Goal: Task Accomplishment & Management: Use online tool/utility

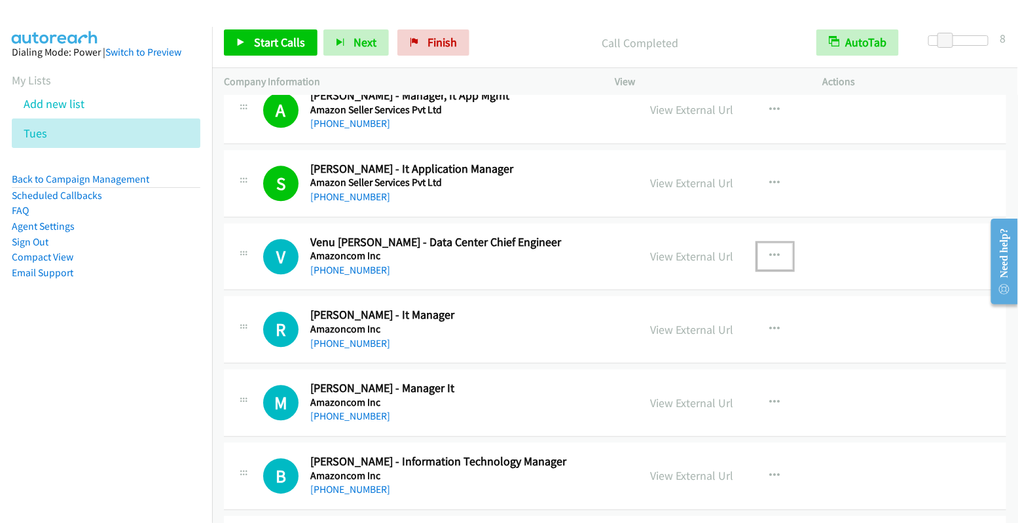
click at [770, 251] on icon "button" at bounding box center [775, 256] width 10 height 10
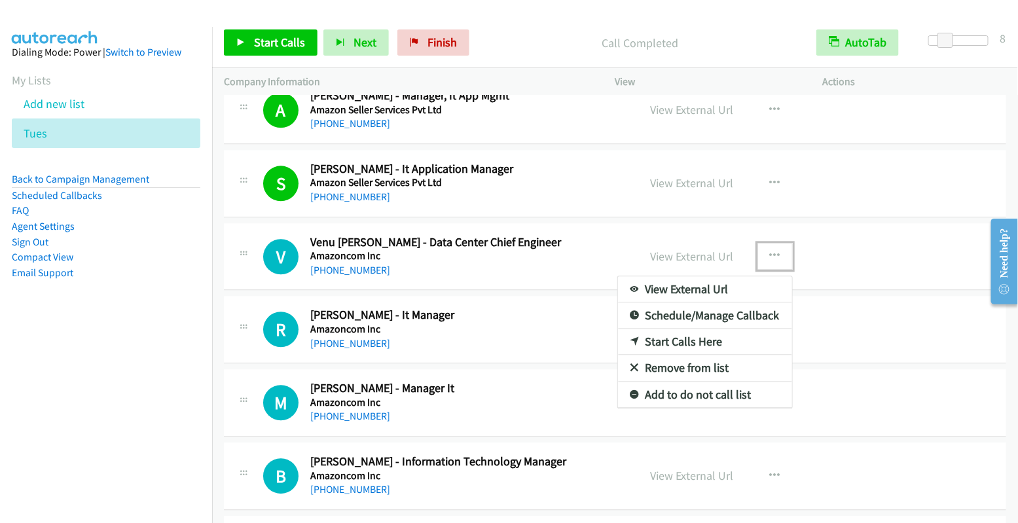
click at [703, 328] on link "Start Calls Here" at bounding box center [705, 341] width 174 height 26
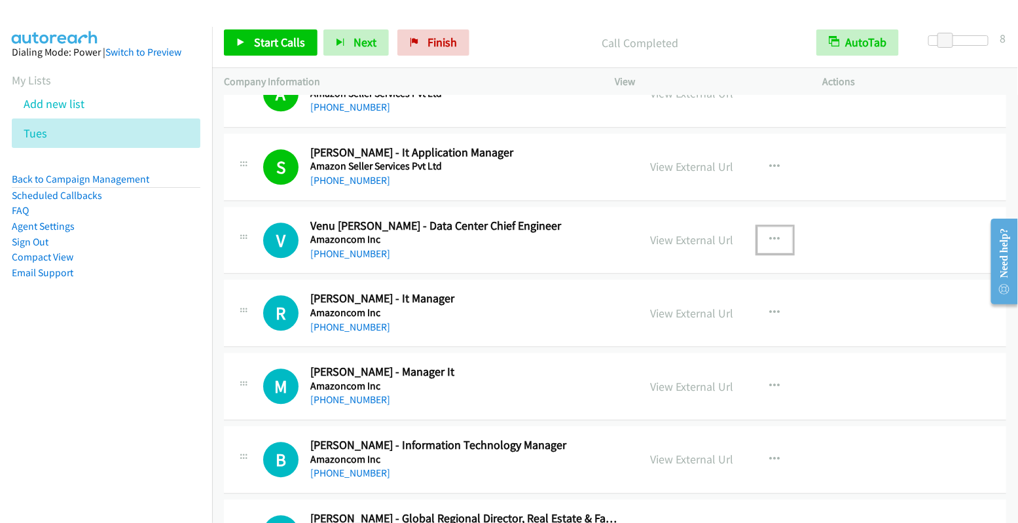
scroll to position [3012, 0]
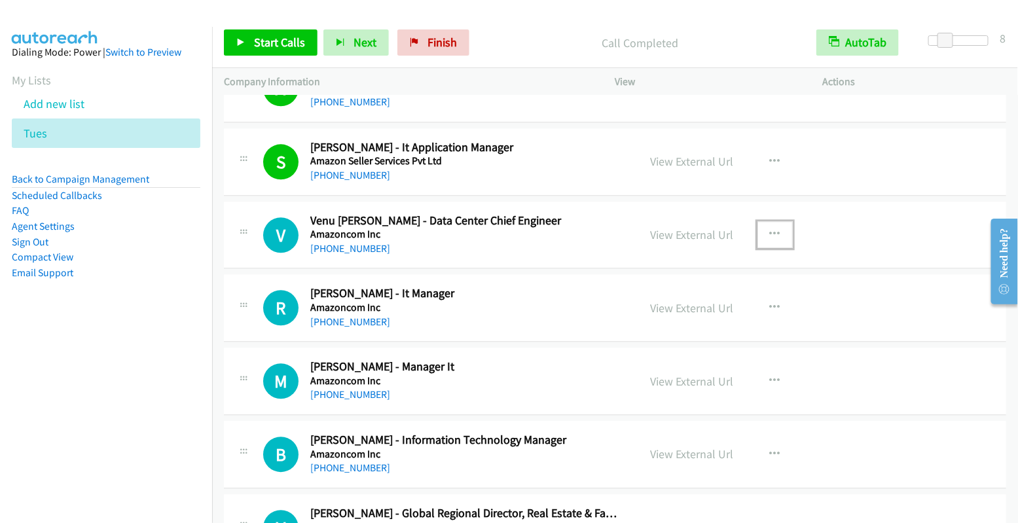
click at [771, 229] on icon "button" at bounding box center [775, 234] width 10 height 10
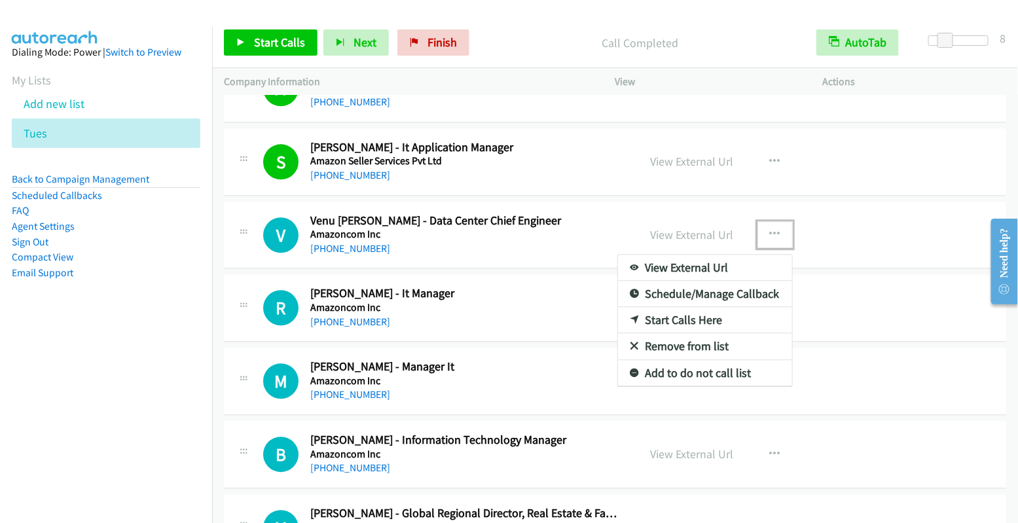
click at [714, 307] on link "Start Calls Here" at bounding box center [705, 320] width 174 height 26
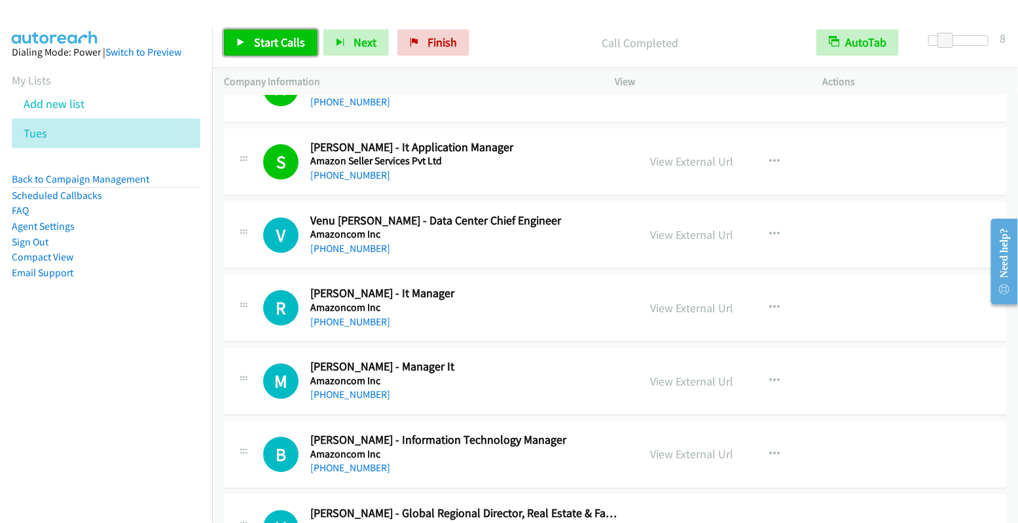
click at [275, 43] on span "Start Calls" at bounding box center [279, 42] width 51 height 15
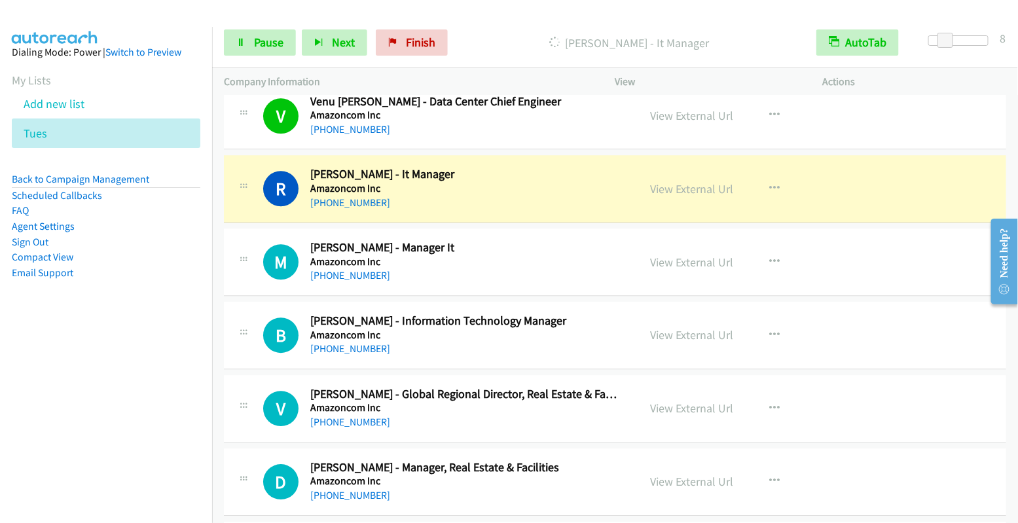
scroll to position [3132, 0]
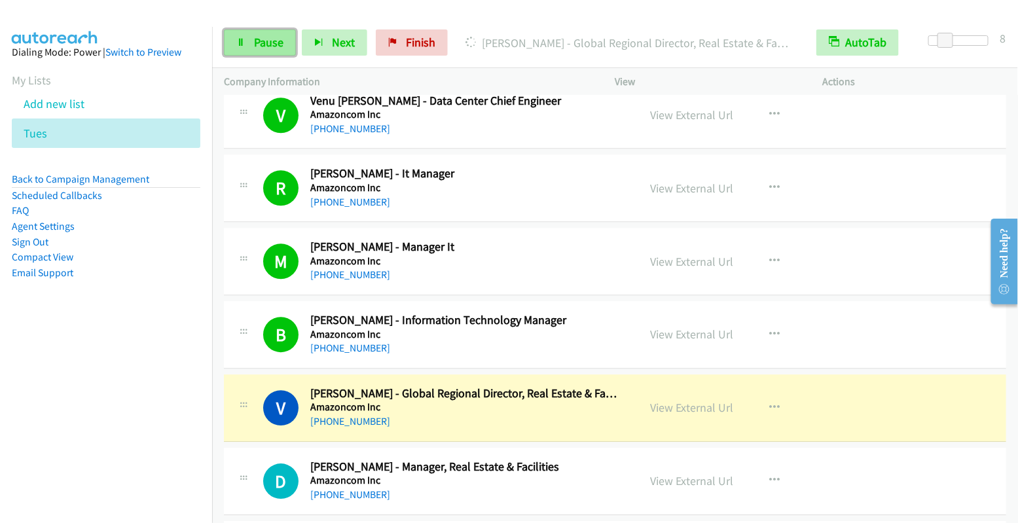
click at [272, 43] on span "Pause" at bounding box center [268, 42] width 29 height 15
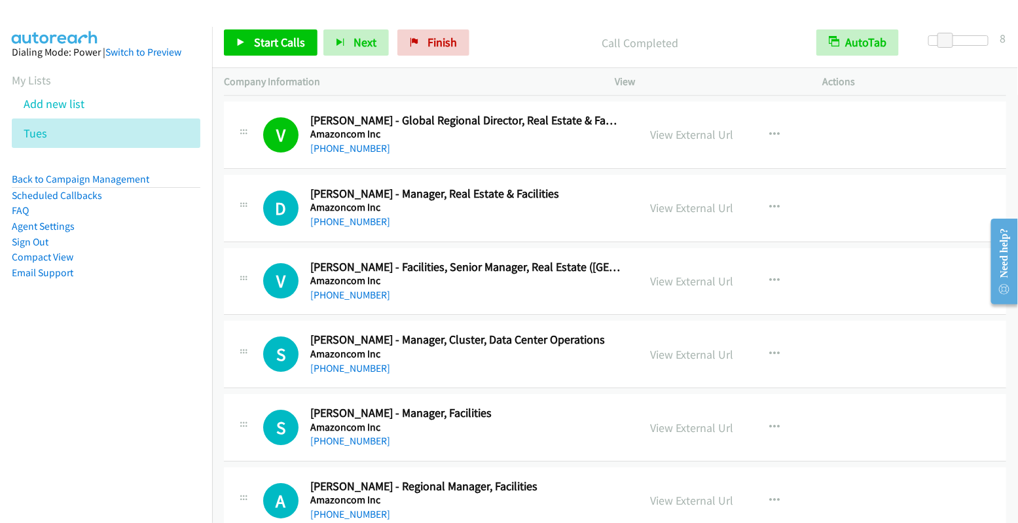
scroll to position [3405, 0]
click at [770, 202] on icon "button" at bounding box center [775, 207] width 10 height 10
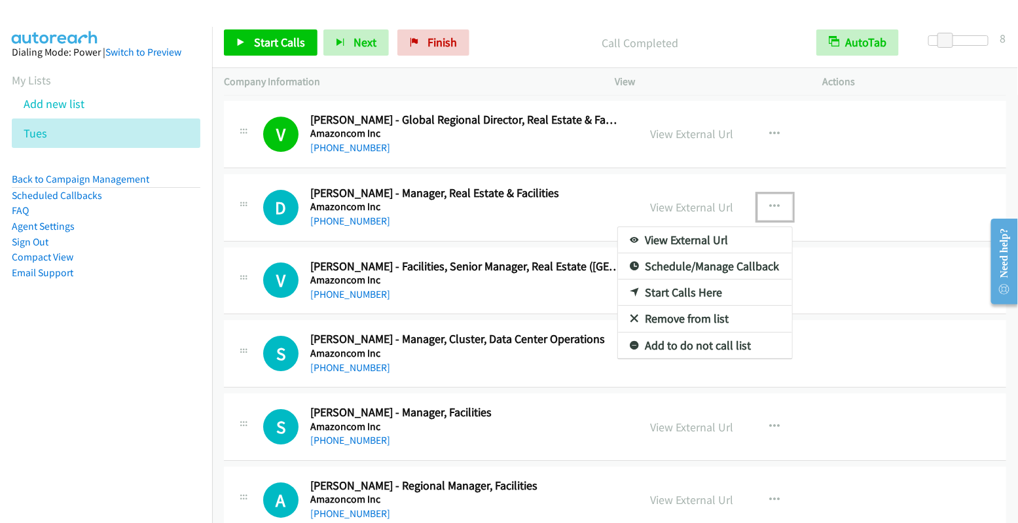
click at [913, 293] on div at bounding box center [509, 261] width 1018 height 523
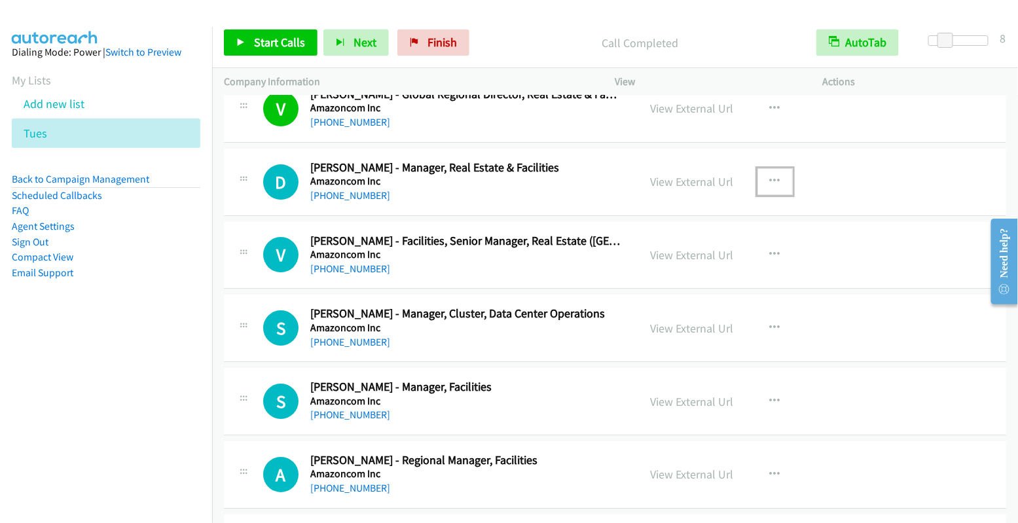
scroll to position [3499, 0]
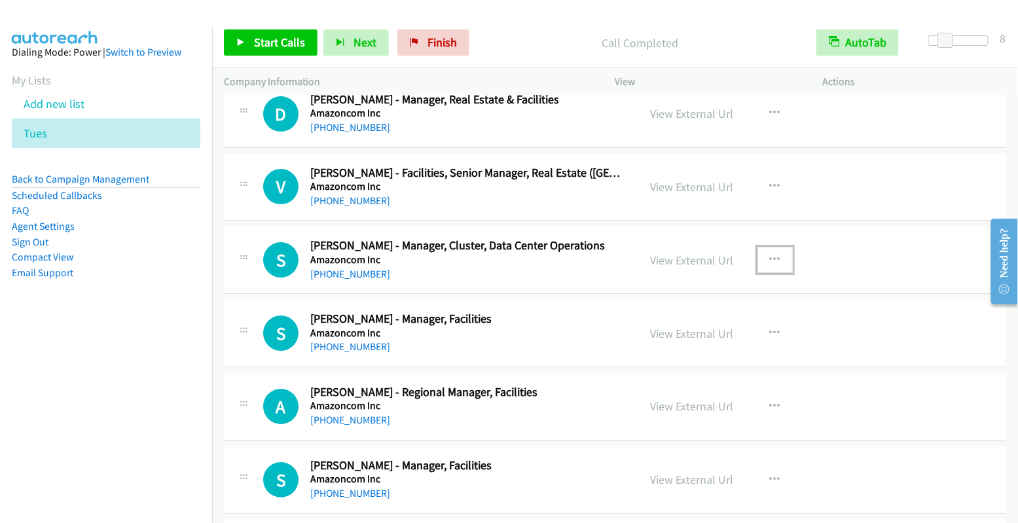
click at [770, 255] on icon "button" at bounding box center [775, 260] width 10 height 10
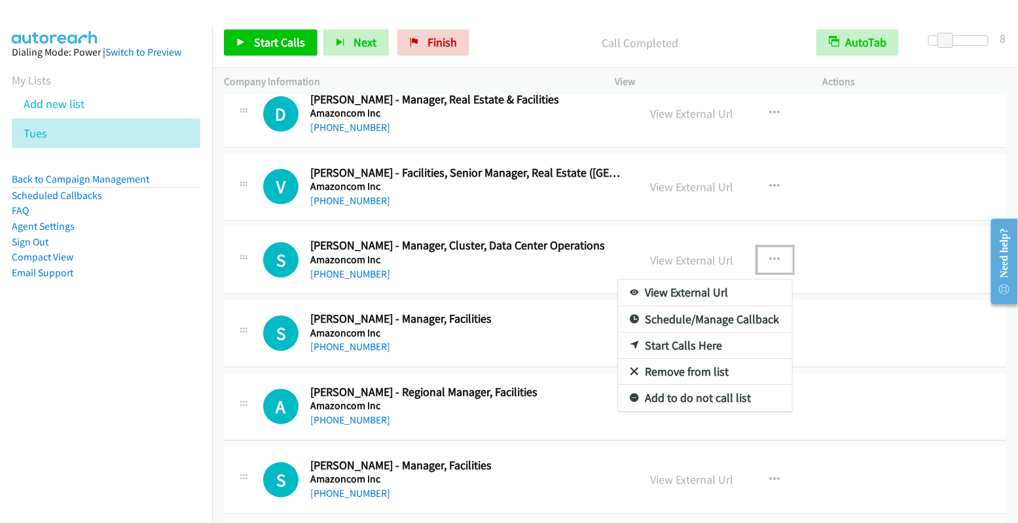
click at [671, 332] on link "Start Calls Here" at bounding box center [705, 345] width 174 height 26
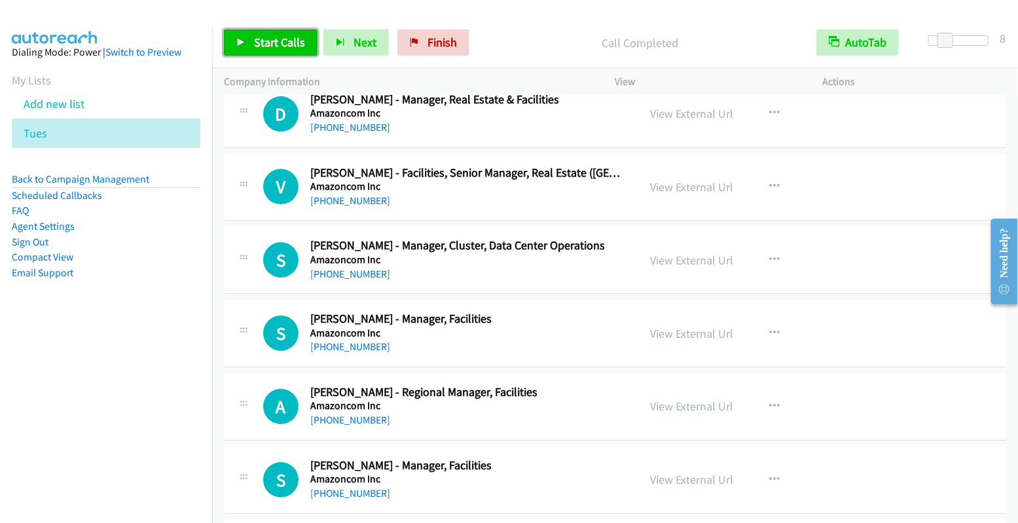
click at [282, 45] on span "Start Calls" at bounding box center [279, 42] width 51 height 15
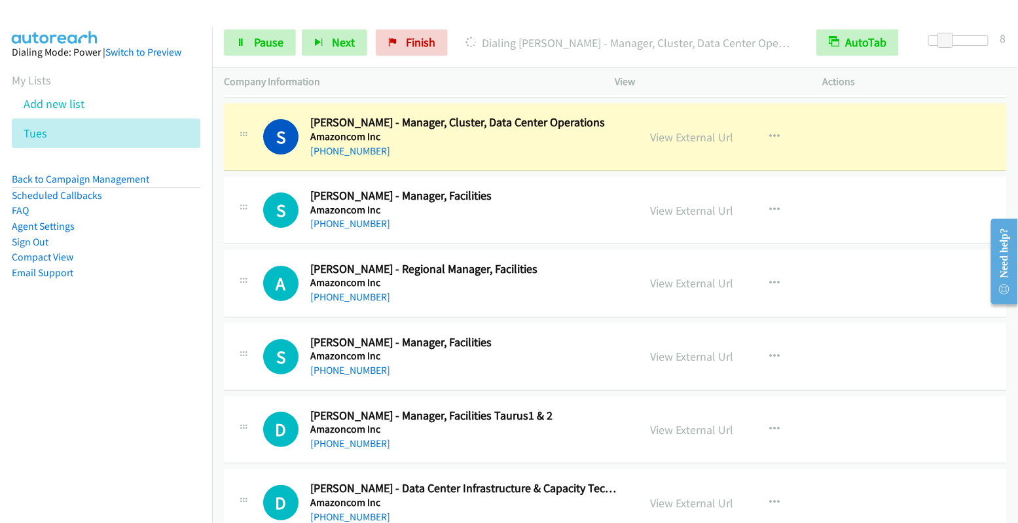
scroll to position [3621, 0]
click at [245, 35] on link "Pause" at bounding box center [260, 42] width 72 height 26
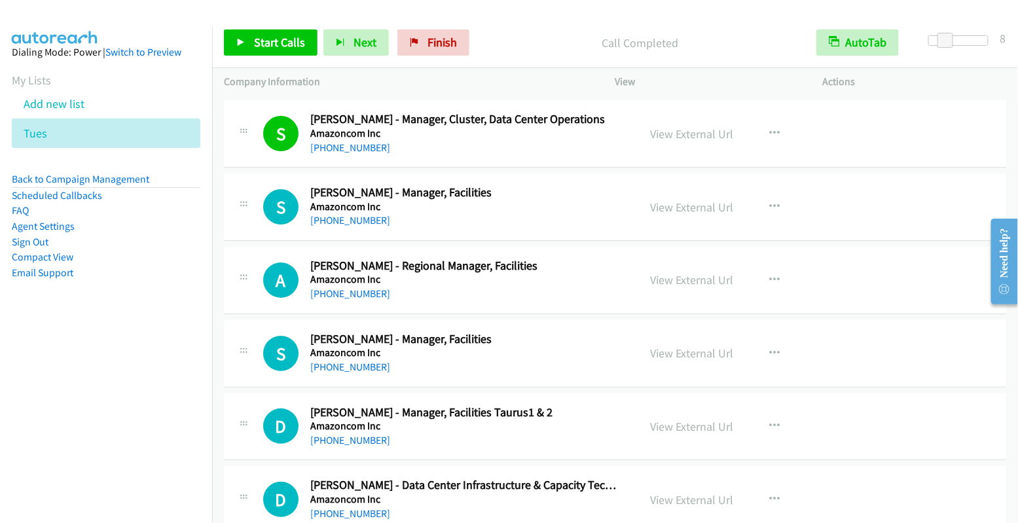
scroll to position [3627, 0]
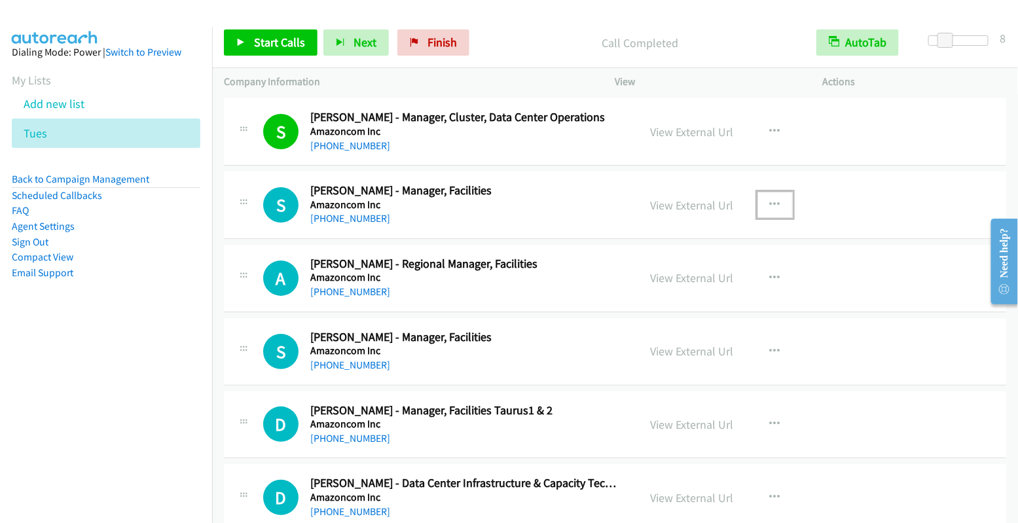
click at [770, 200] on icon "button" at bounding box center [775, 205] width 10 height 10
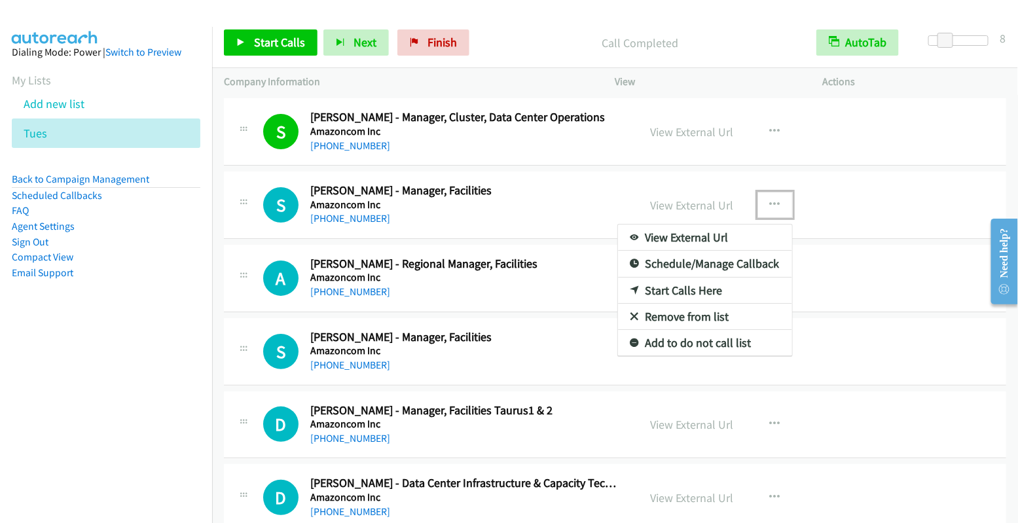
click at [703, 277] on link "Start Calls Here" at bounding box center [705, 290] width 174 height 26
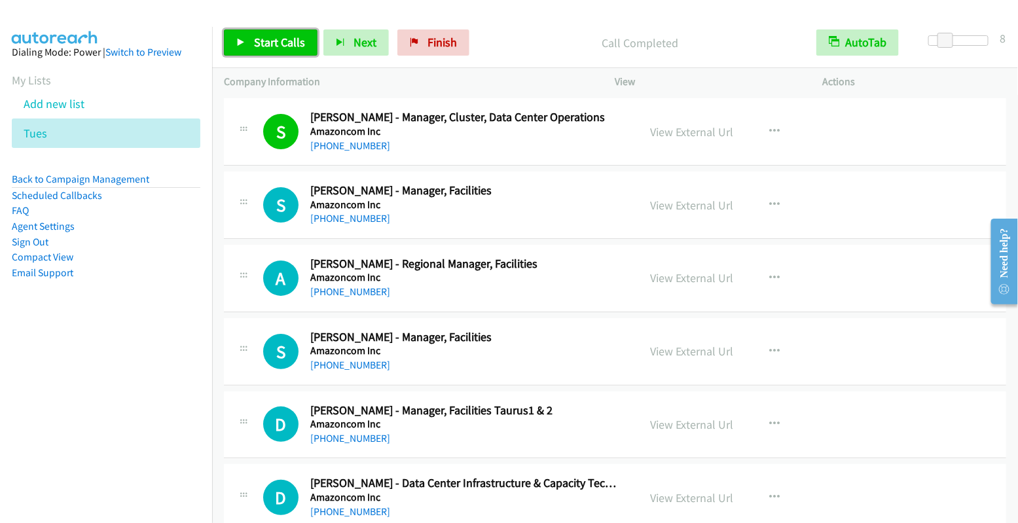
click at [270, 47] on span "Start Calls" at bounding box center [279, 42] width 51 height 15
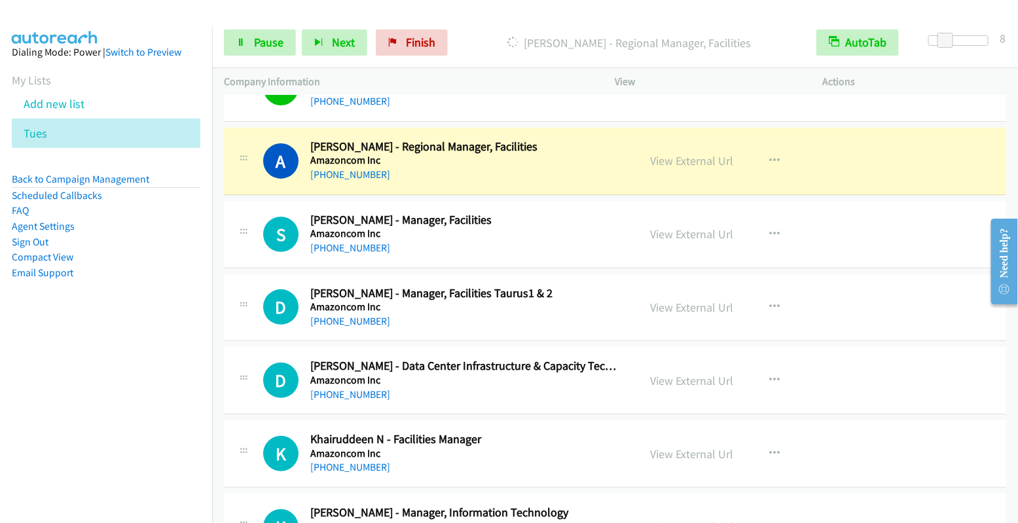
scroll to position [3748, 0]
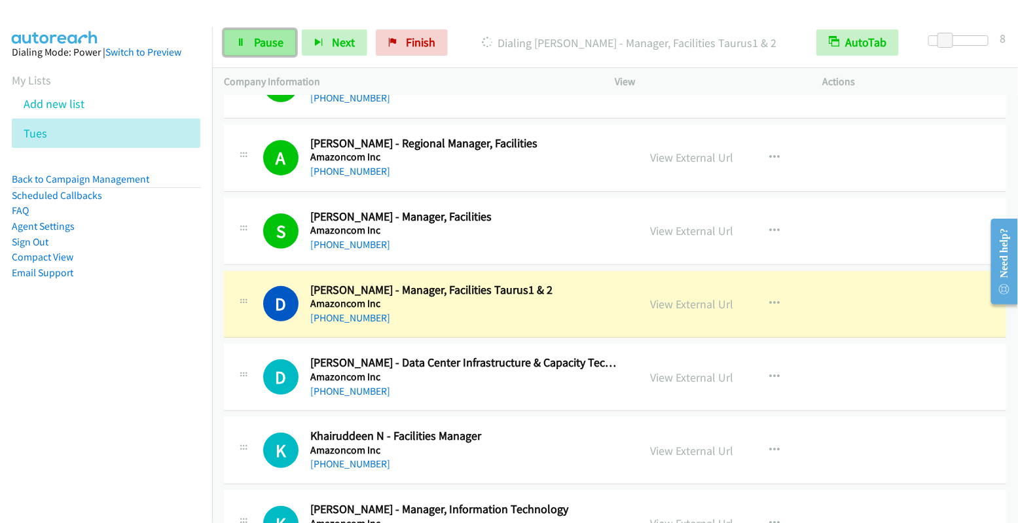
click at [270, 43] on span "Pause" at bounding box center [268, 42] width 29 height 15
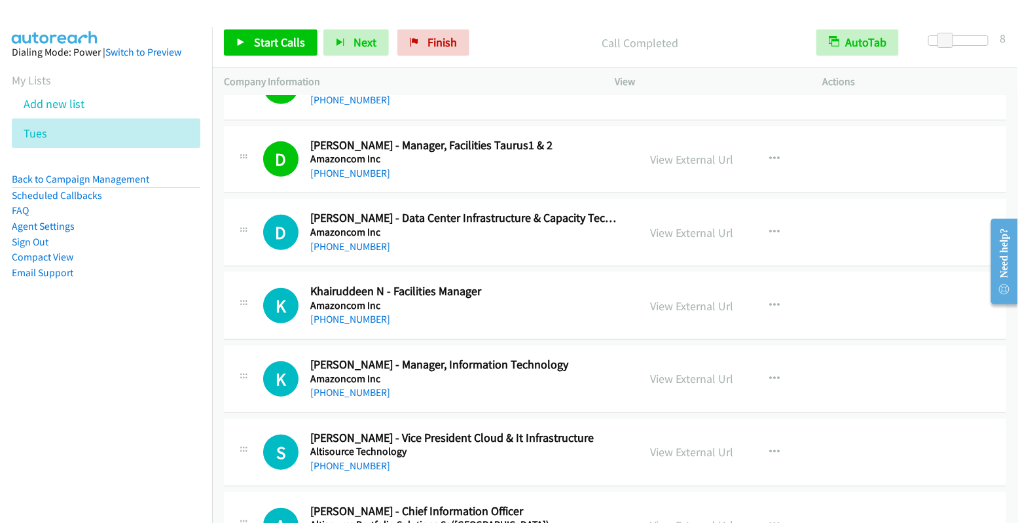
scroll to position [3893, 0]
click at [768, 219] on button "button" at bounding box center [774, 232] width 35 height 26
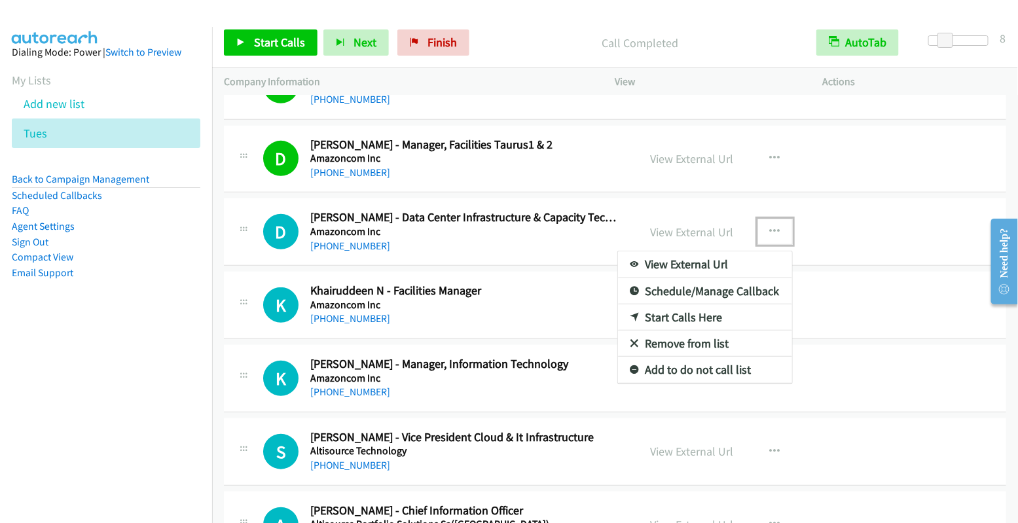
click at [702, 304] on link "Start Calls Here" at bounding box center [705, 317] width 174 height 26
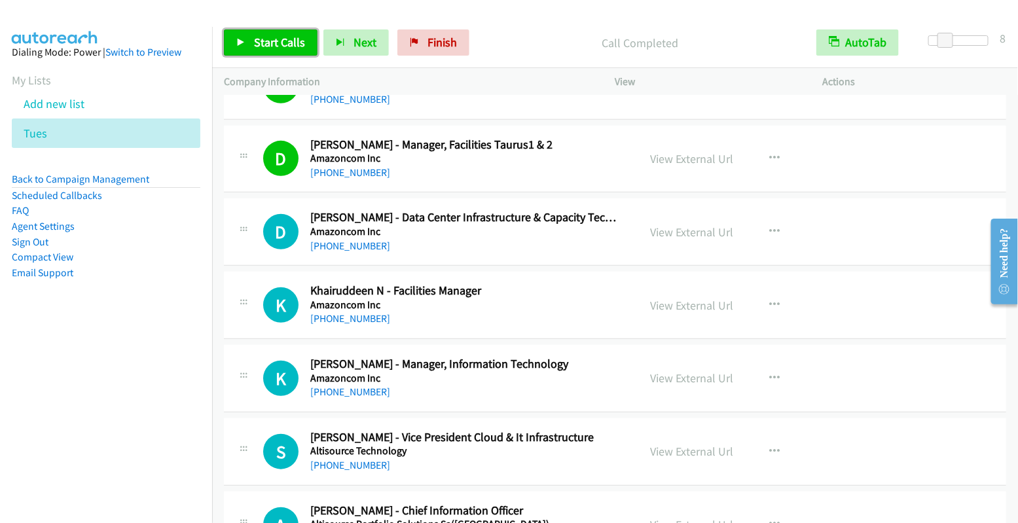
click at [288, 36] on span "Start Calls" at bounding box center [279, 42] width 51 height 15
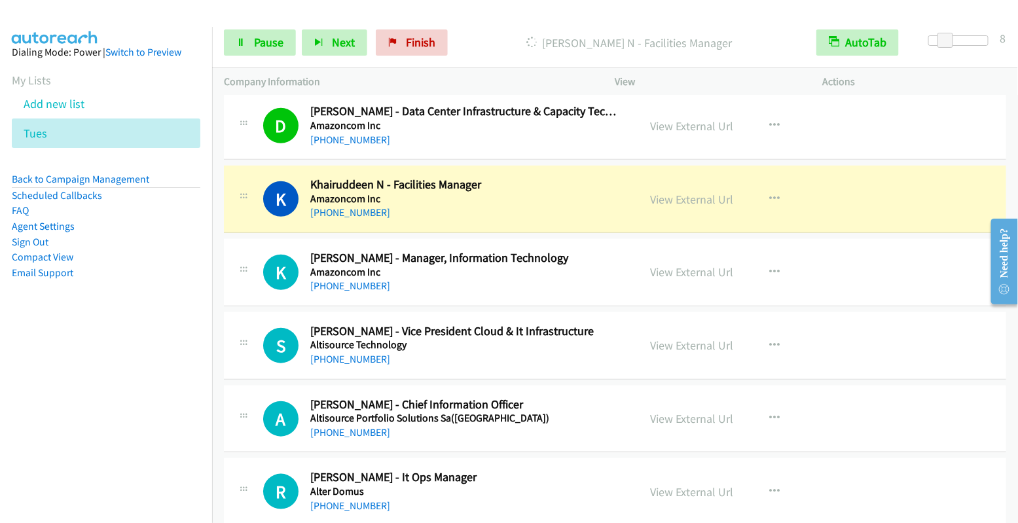
scroll to position [4014, 0]
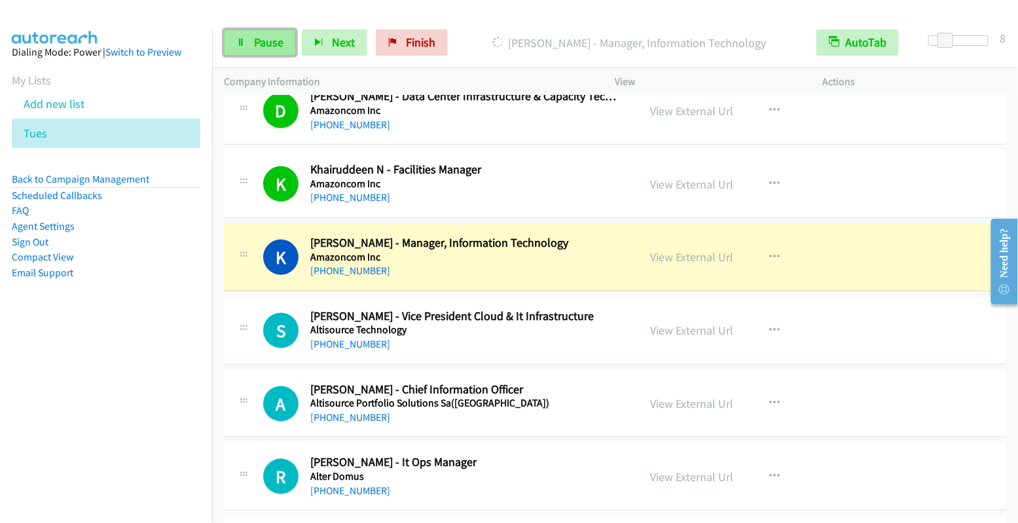
click at [269, 43] on span "Pause" at bounding box center [268, 42] width 29 height 15
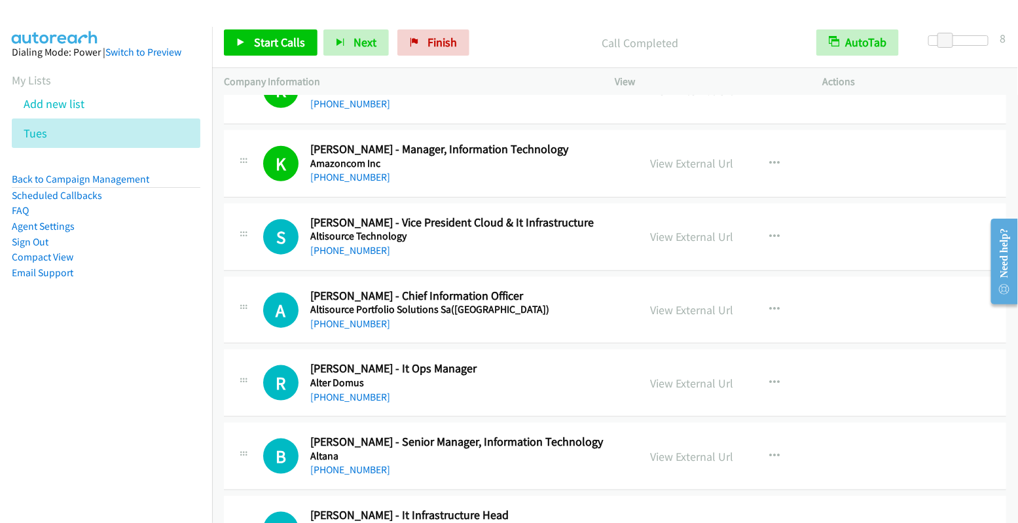
scroll to position [4110, 0]
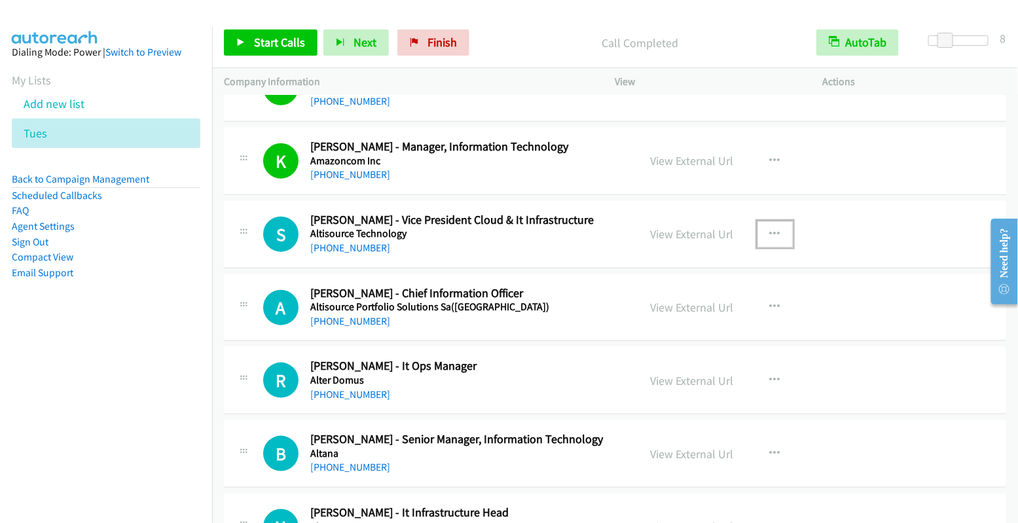
click at [762, 221] on button "button" at bounding box center [774, 234] width 35 height 26
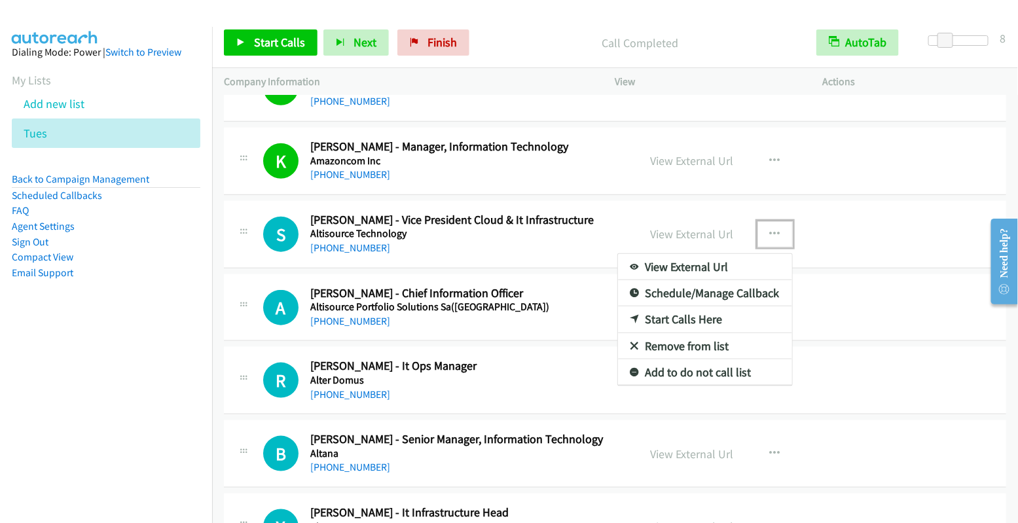
click at [722, 306] on link "Start Calls Here" at bounding box center [705, 319] width 174 height 26
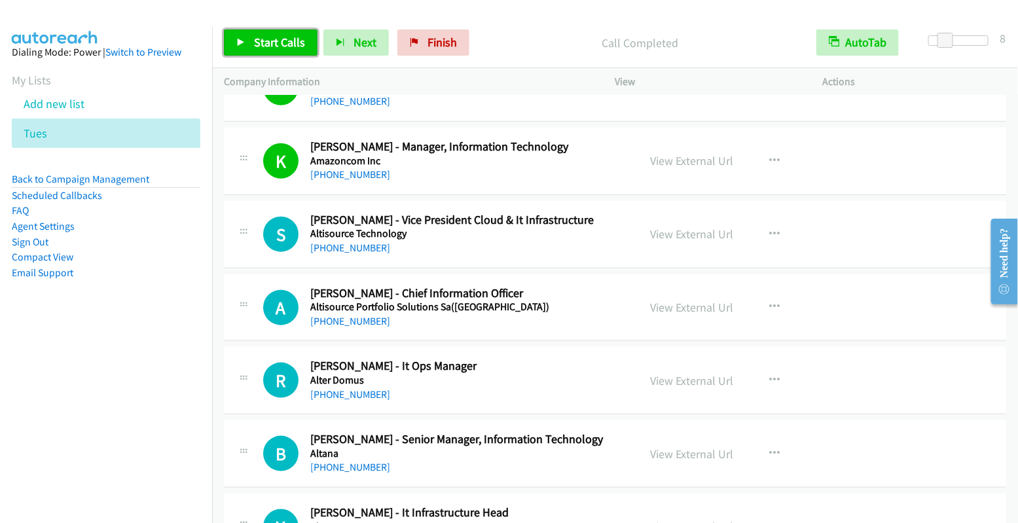
click at [287, 44] on span "Start Calls" at bounding box center [279, 42] width 51 height 15
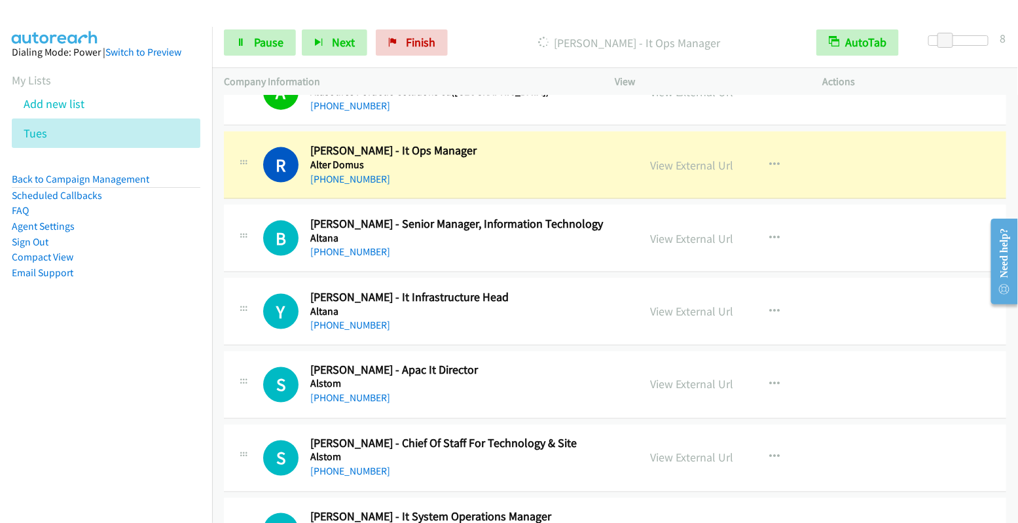
scroll to position [4326, 0]
click at [266, 42] on span "Pause" at bounding box center [268, 42] width 29 height 15
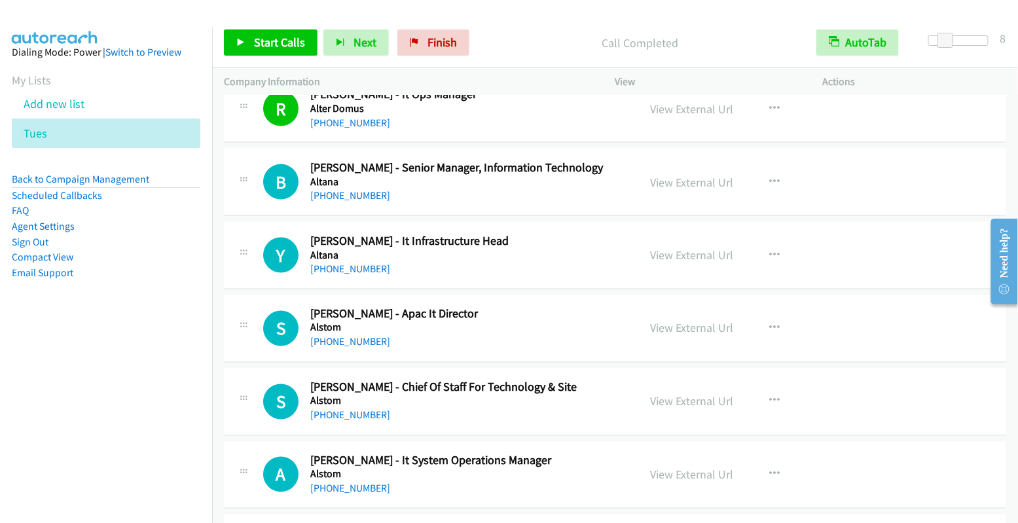
scroll to position [4384, 0]
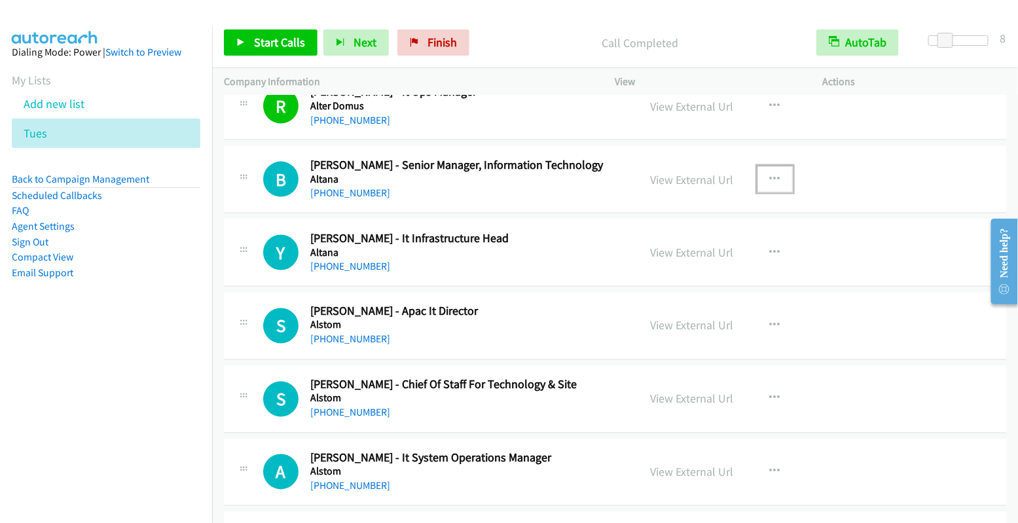
click at [770, 174] on icon "button" at bounding box center [775, 179] width 10 height 10
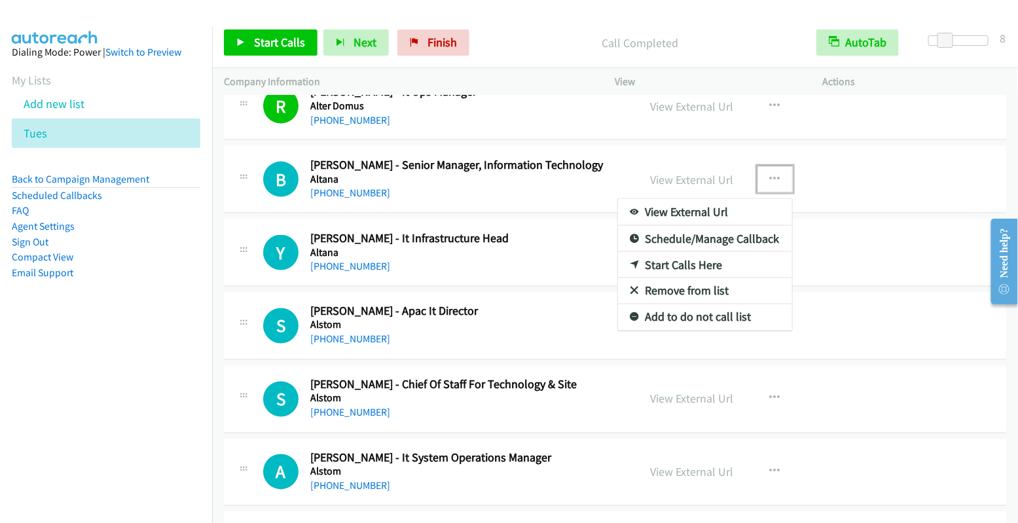
click at [703, 252] on link "Start Calls Here" at bounding box center [705, 265] width 174 height 26
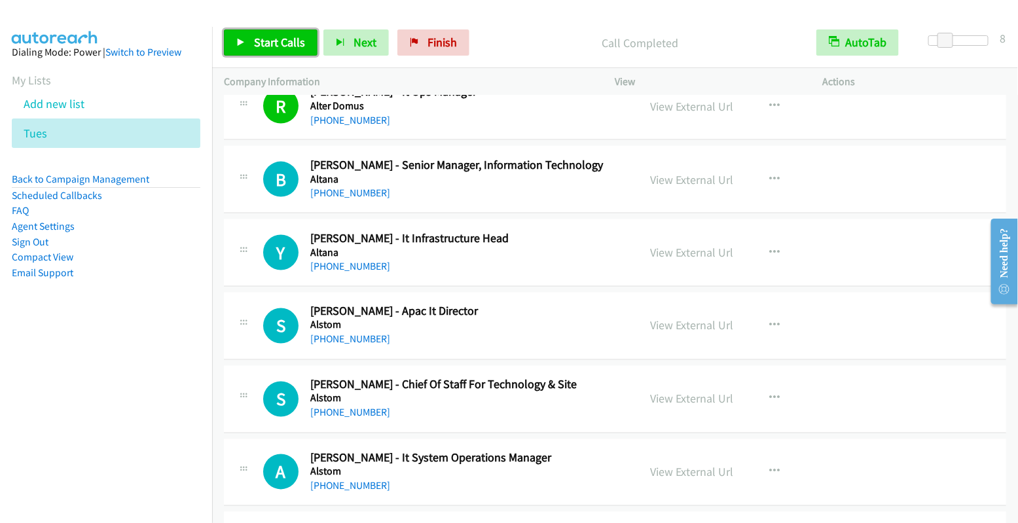
click at [268, 42] on span "Start Calls" at bounding box center [279, 42] width 51 height 15
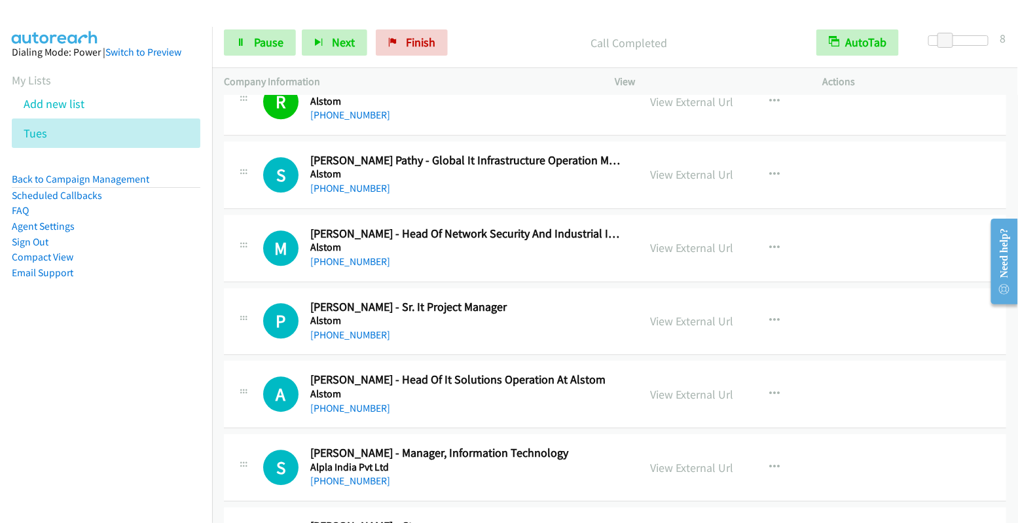
scroll to position [4904, 0]
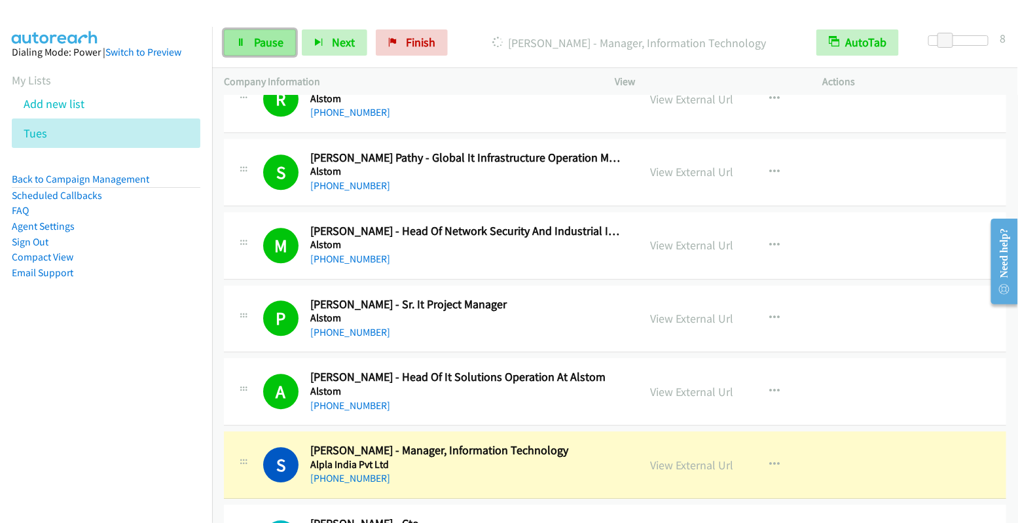
click at [252, 46] on link "Pause" at bounding box center [260, 42] width 72 height 26
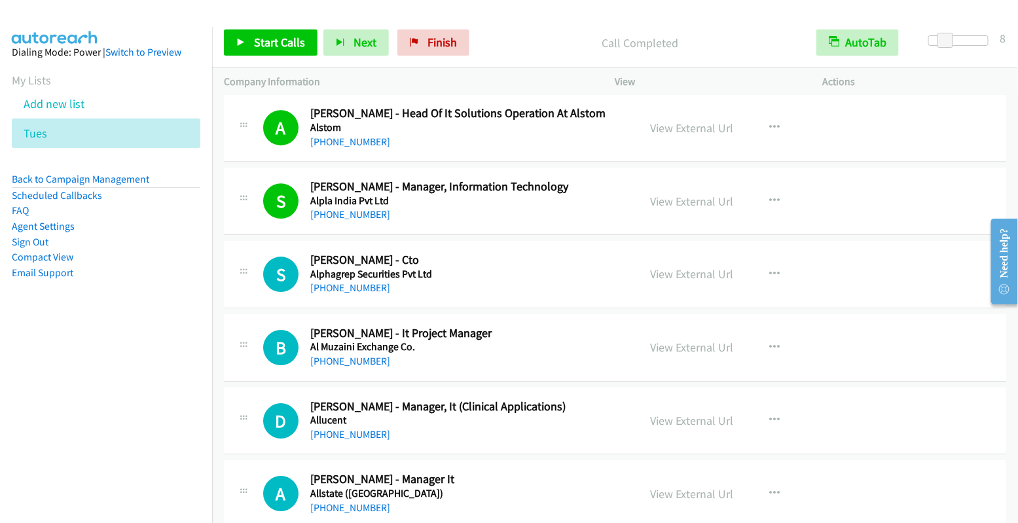
scroll to position [5217, 0]
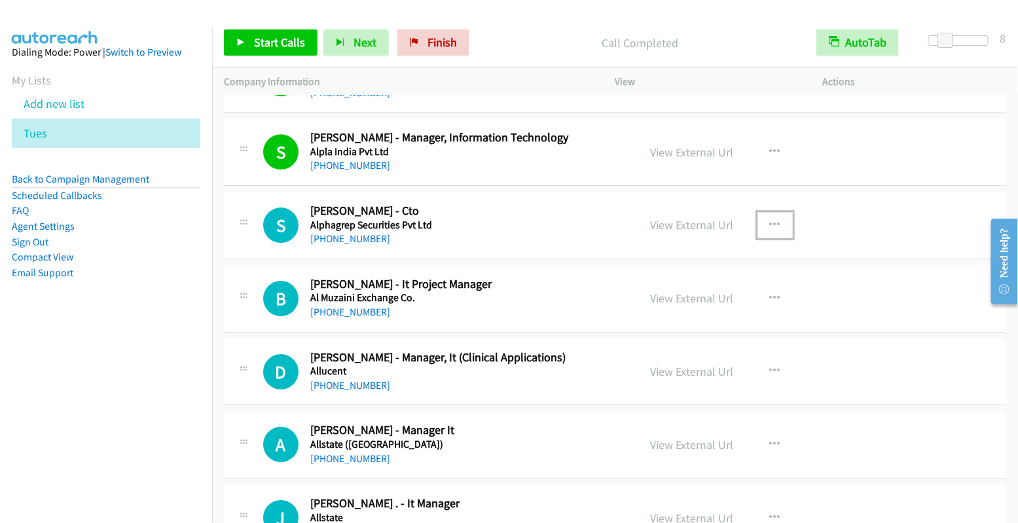
click at [770, 220] on icon "button" at bounding box center [775, 225] width 10 height 10
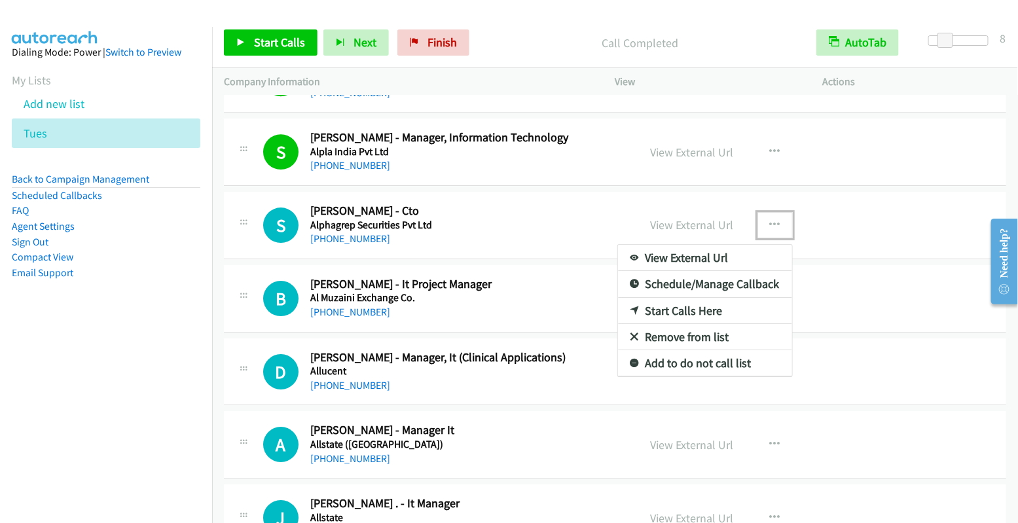
click at [715, 298] on link "Start Calls Here" at bounding box center [705, 311] width 174 height 26
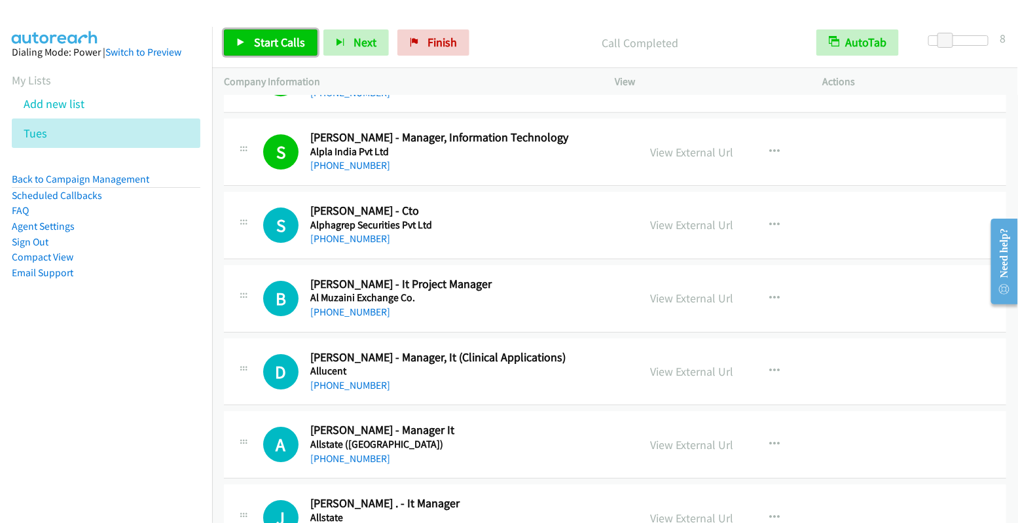
click at [261, 48] on span "Start Calls" at bounding box center [279, 42] width 51 height 15
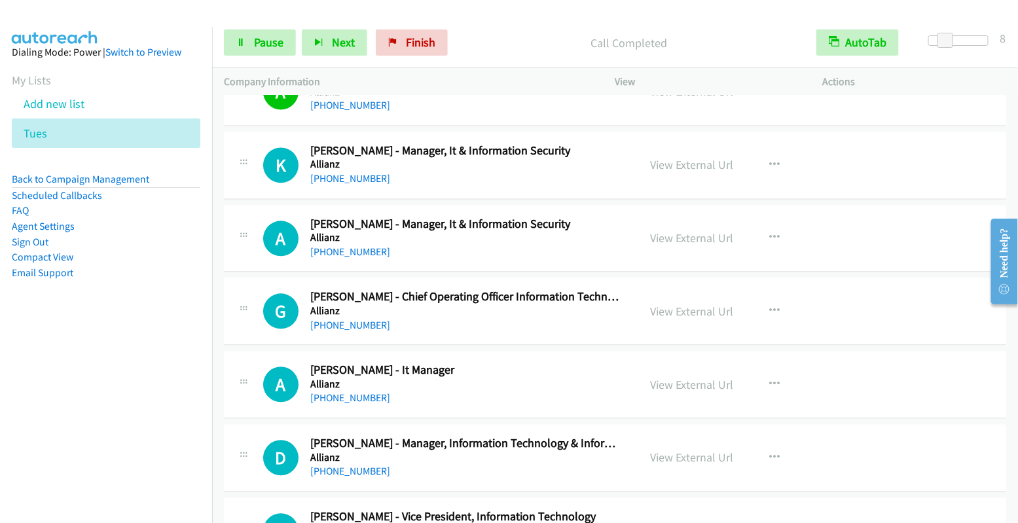
scroll to position [6521, 0]
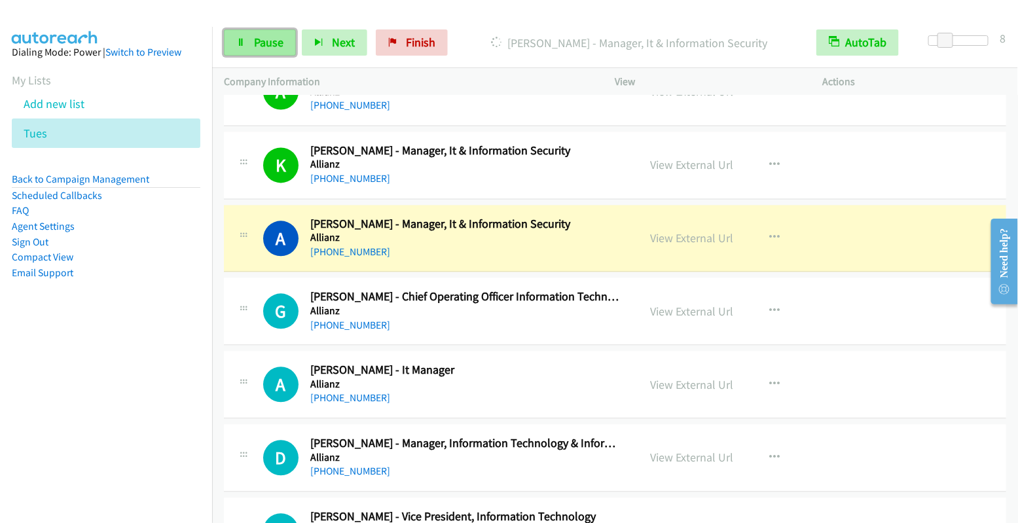
click at [266, 41] on span "Pause" at bounding box center [268, 42] width 29 height 15
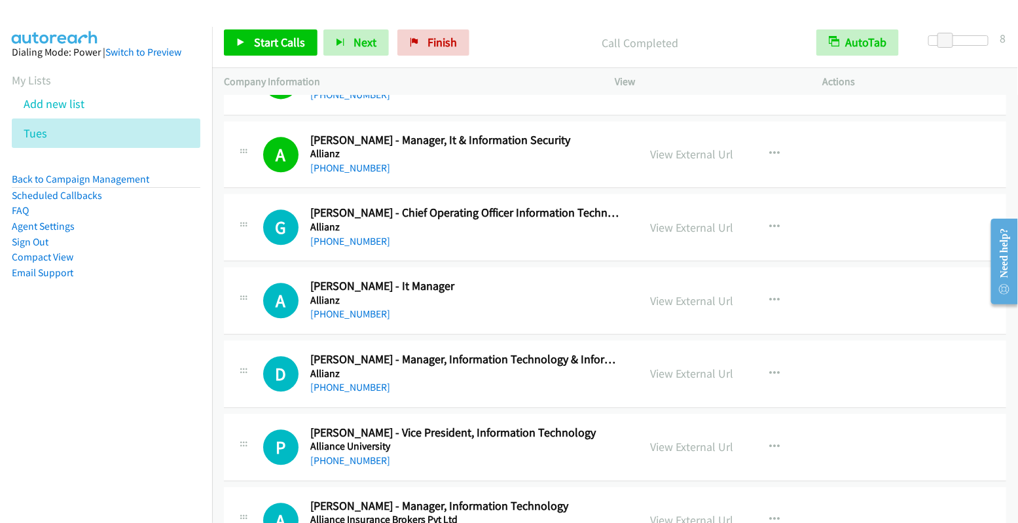
scroll to position [6668, 0]
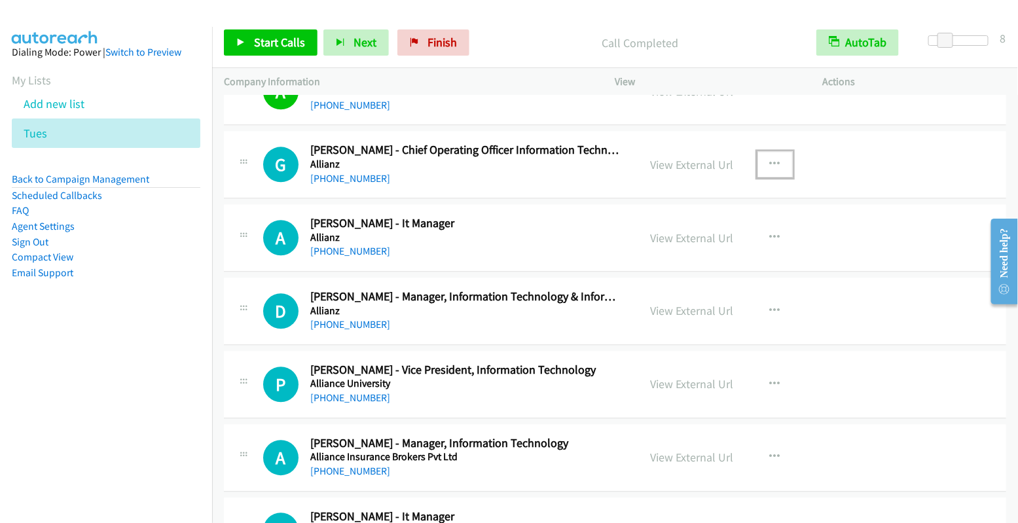
click at [770, 159] on icon "button" at bounding box center [775, 164] width 10 height 10
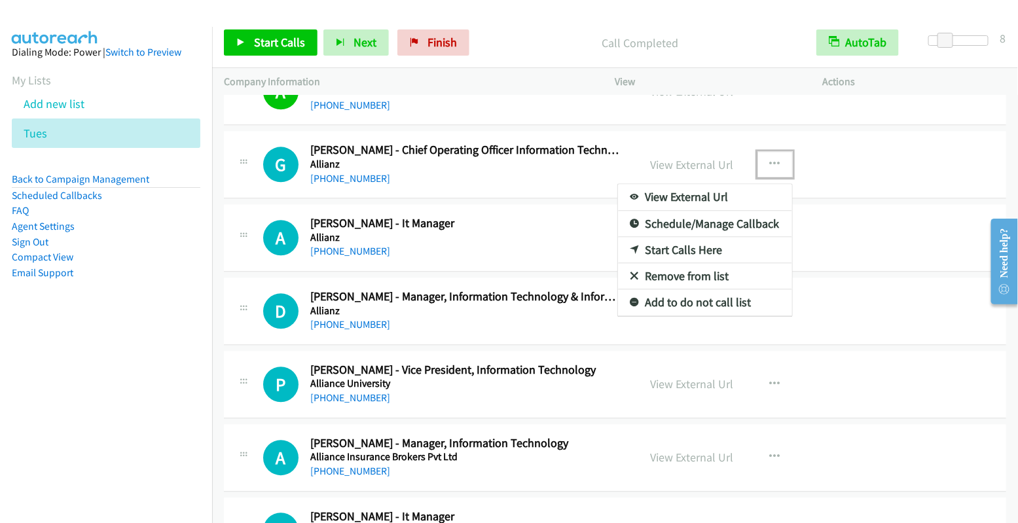
click at [673, 237] on link "Start Calls Here" at bounding box center [705, 250] width 174 height 26
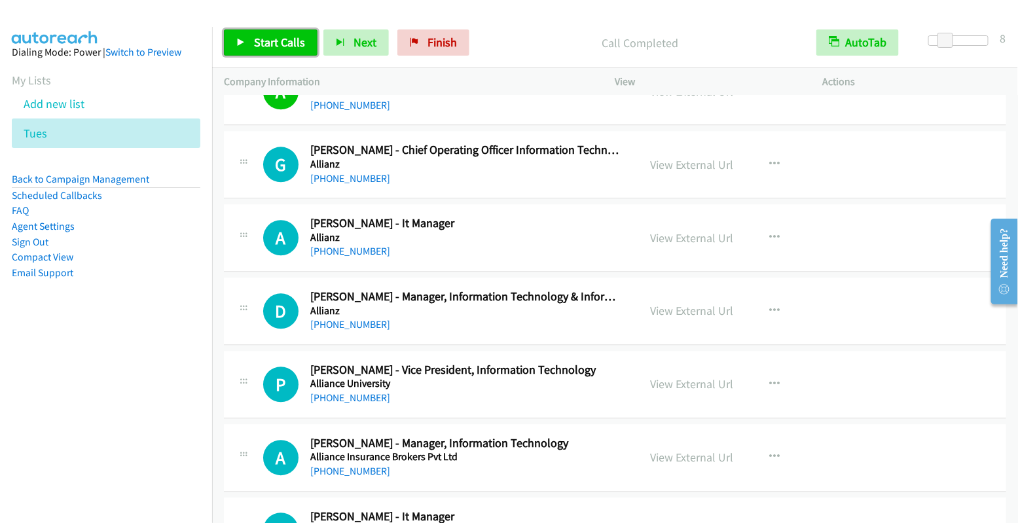
click at [281, 46] on span "Start Calls" at bounding box center [279, 42] width 51 height 15
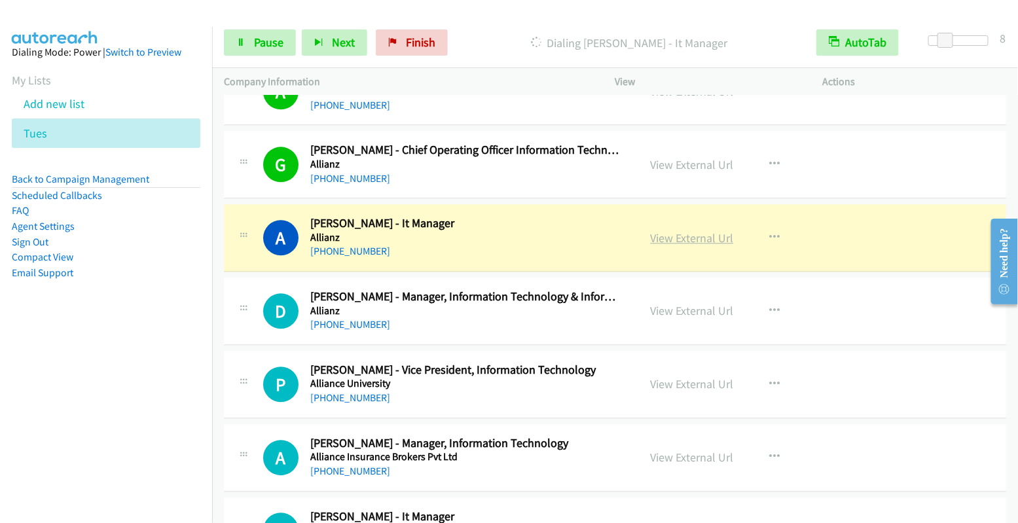
click at [689, 230] on link "View External Url" at bounding box center [691, 237] width 83 height 15
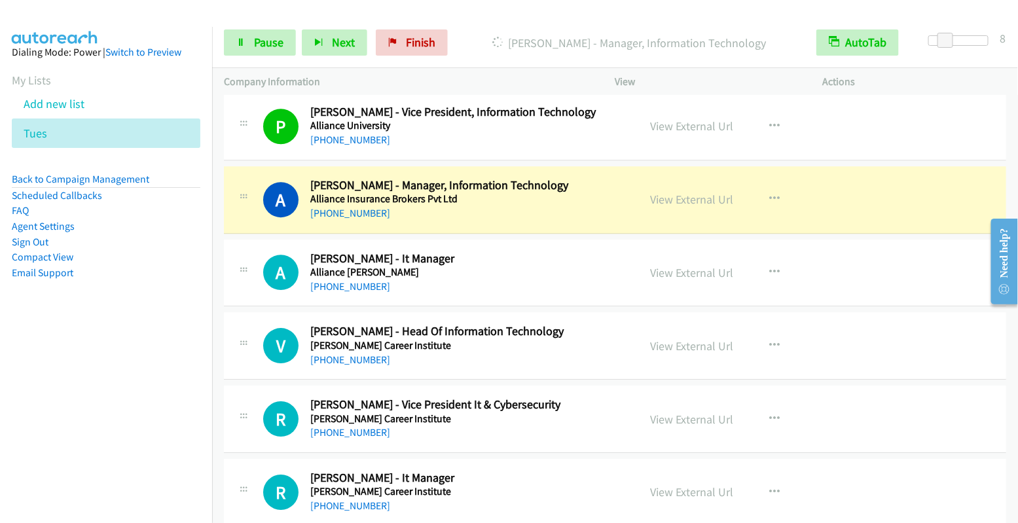
scroll to position [6927, 0]
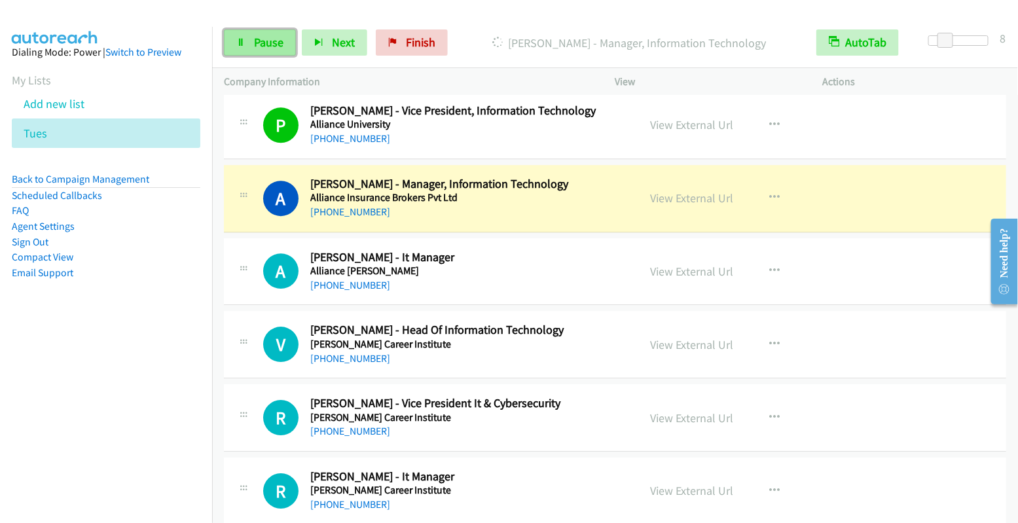
click at [262, 41] on span "Pause" at bounding box center [268, 42] width 29 height 15
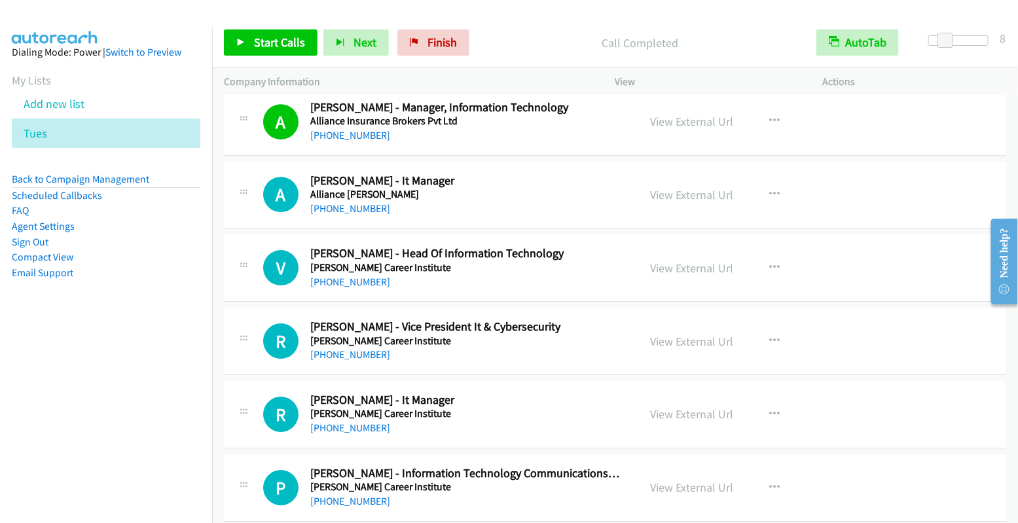
scroll to position [7004, 0]
click at [770, 188] on icon "button" at bounding box center [775, 193] width 10 height 10
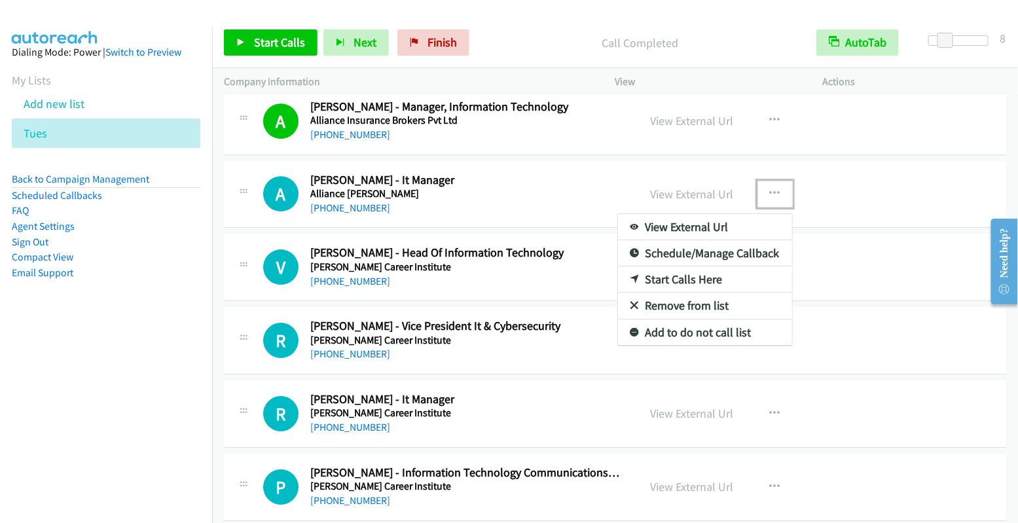
click at [690, 266] on link "Start Calls Here" at bounding box center [705, 279] width 174 height 26
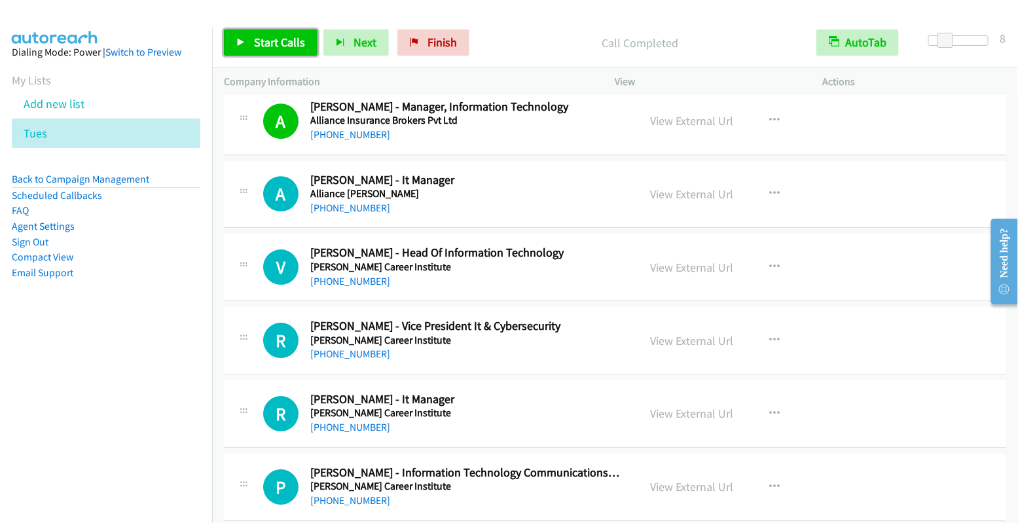
click at [283, 43] on span "Start Calls" at bounding box center [279, 42] width 51 height 15
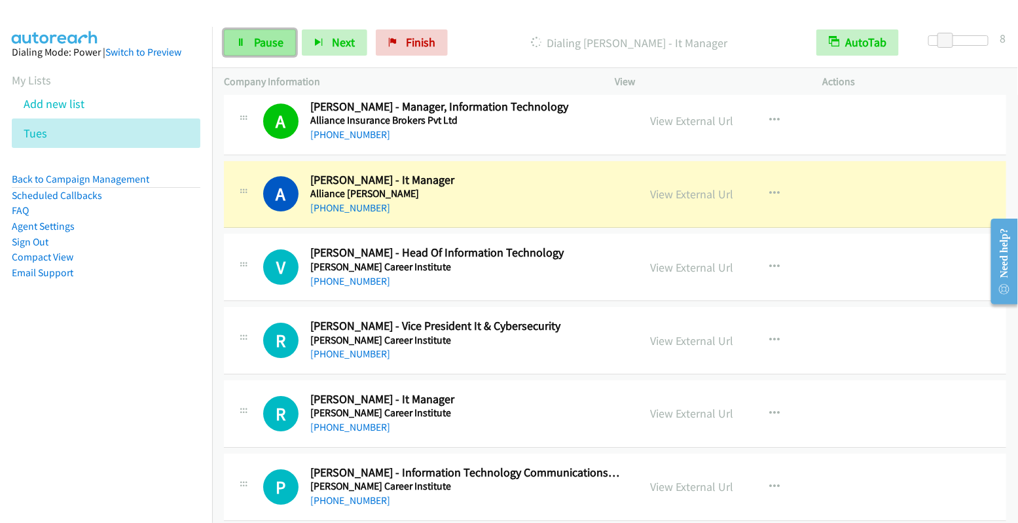
click at [226, 47] on link "Pause" at bounding box center [260, 42] width 72 height 26
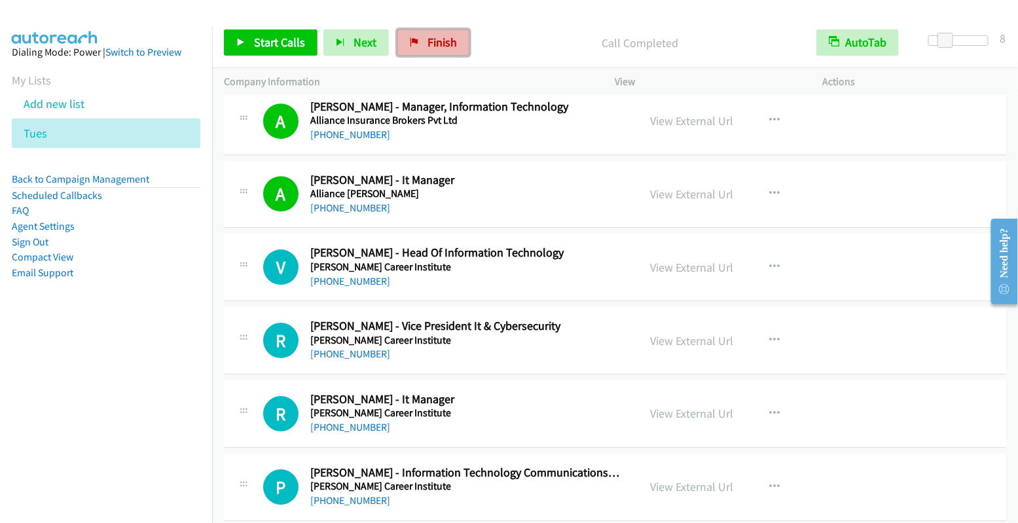
click at [435, 41] on span "Finish" at bounding box center [441, 42] width 29 height 15
